Goal: Transaction & Acquisition: Purchase product/service

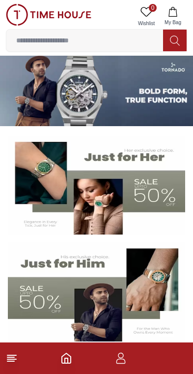
click at [42, 96] on img at bounding box center [96, 91] width 193 height 70
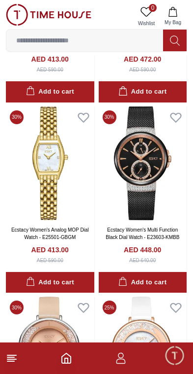
scroll to position [810, 0]
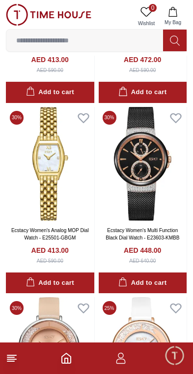
click at [16, 360] on icon at bounding box center [12, 358] width 12 height 12
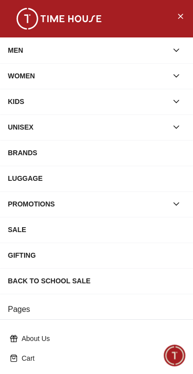
click at [12, 57] on div "MEN" at bounding box center [88, 50] width 160 height 18
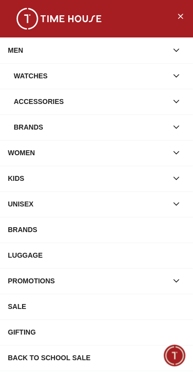
click at [22, 77] on div "Watches" at bounding box center [91, 76] width 154 height 18
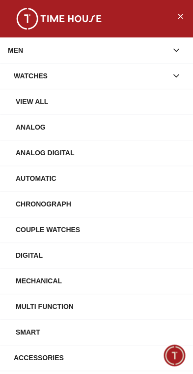
click at [21, 100] on div "View All" at bounding box center [101, 102] width 170 height 18
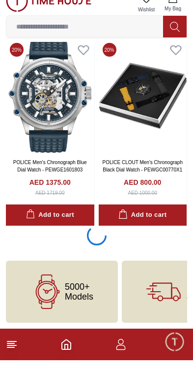
scroll to position [1759, 0]
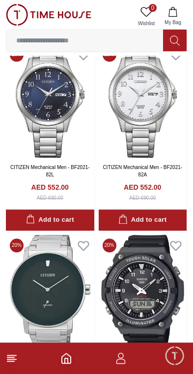
scroll to position [5187, 0]
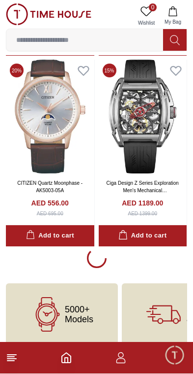
scroll to position [5549, 0]
